Goal: Transaction & Acquisition: Book appointment/travel/reservation

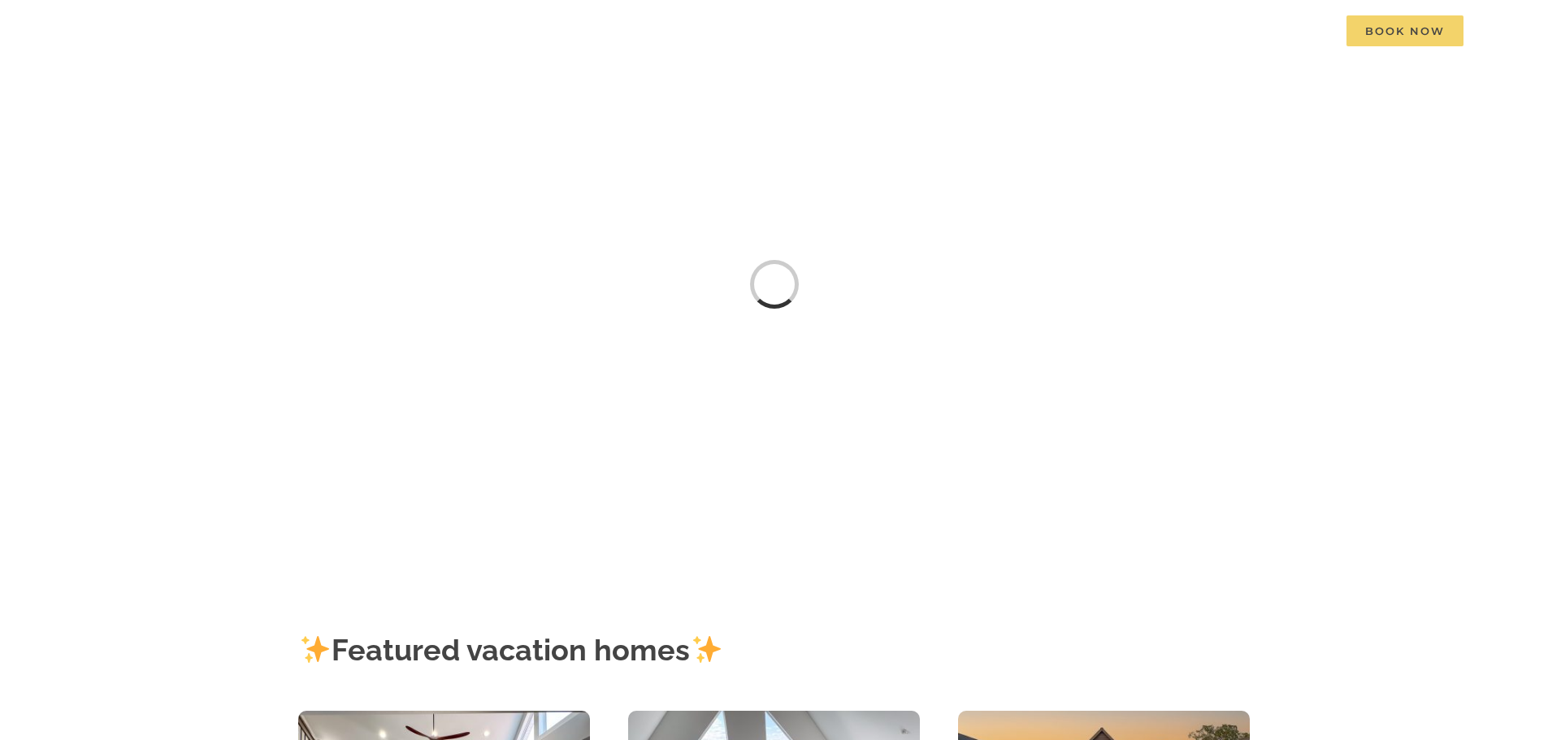
click at [1409, 28] on span "Book Now" at bounding box center [1404, 30] width 117 height 31
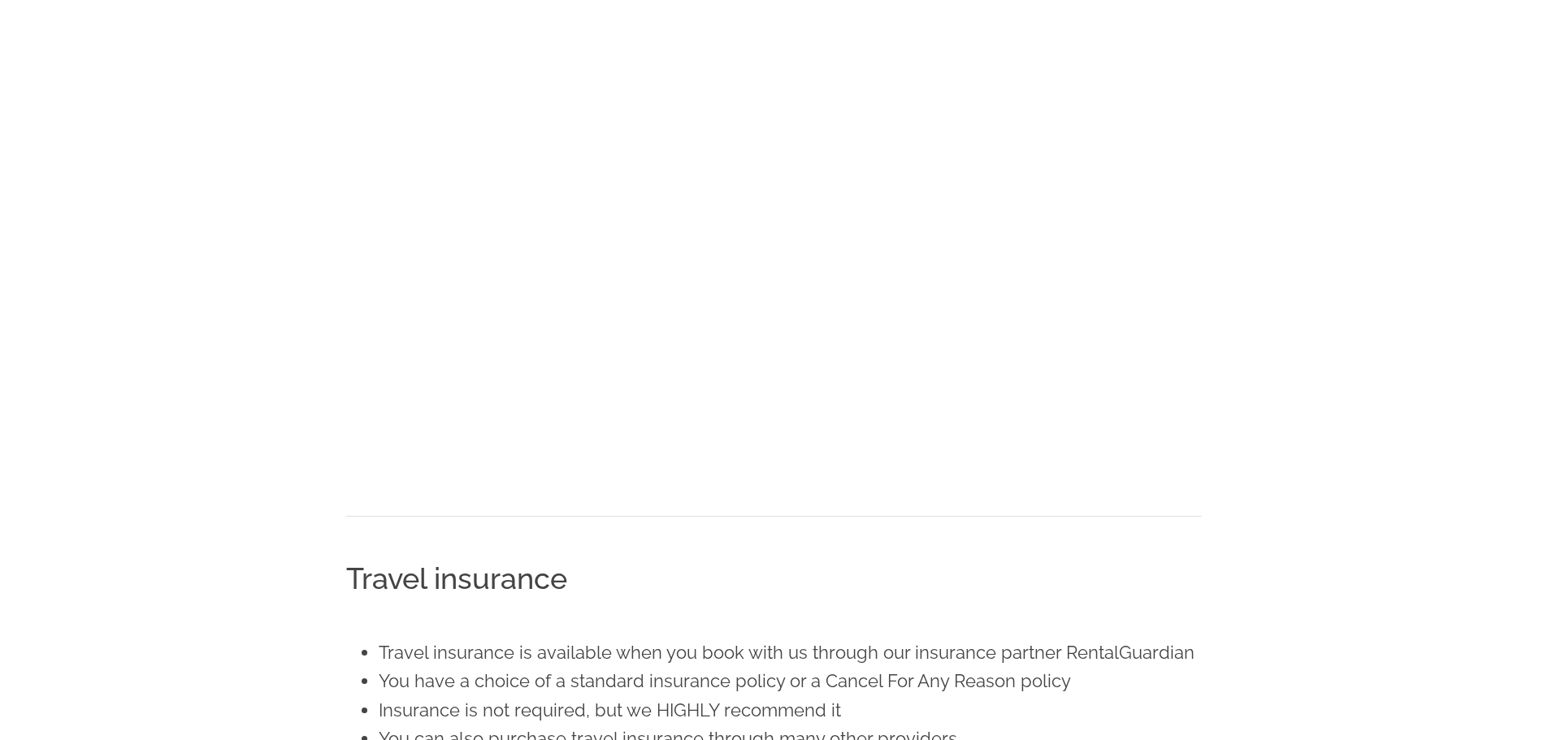
scroll to position [832, 0]
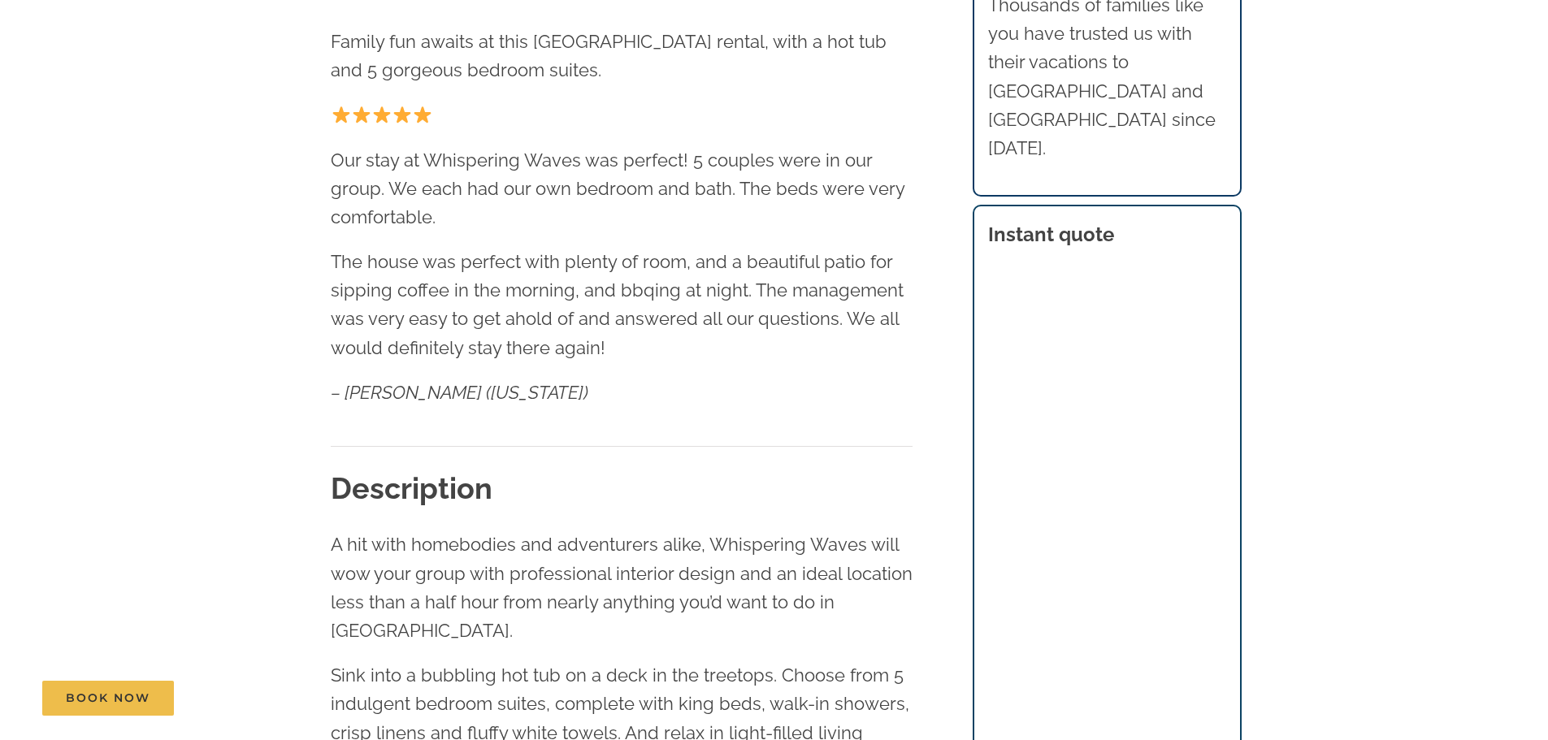
scroll to position [751, 0]
click at [783, 432] on div "Whispering Waves Family fun awaits at this [GEOGRAPHIC_DATA] rental, with a hot…" at bounding box center [622, 211] width 582 height 513
